Goal: Task Accomplishment & Management: Use online tool/utility

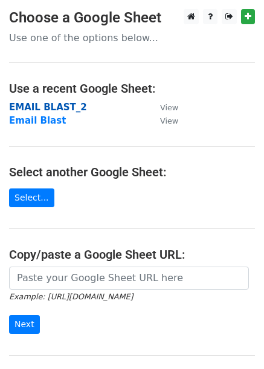
click at [65, 103] on strong "EMAIL BLAST_2" at bounding box center [48, 107] width 78 height 11
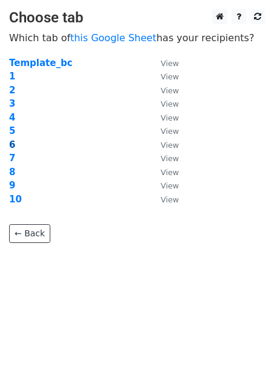
click at [11, 146] on strong "6" at bounding box center [12, 144] width 6 height 11
